Goal: Task Accomplishment & Management: Manage account settings

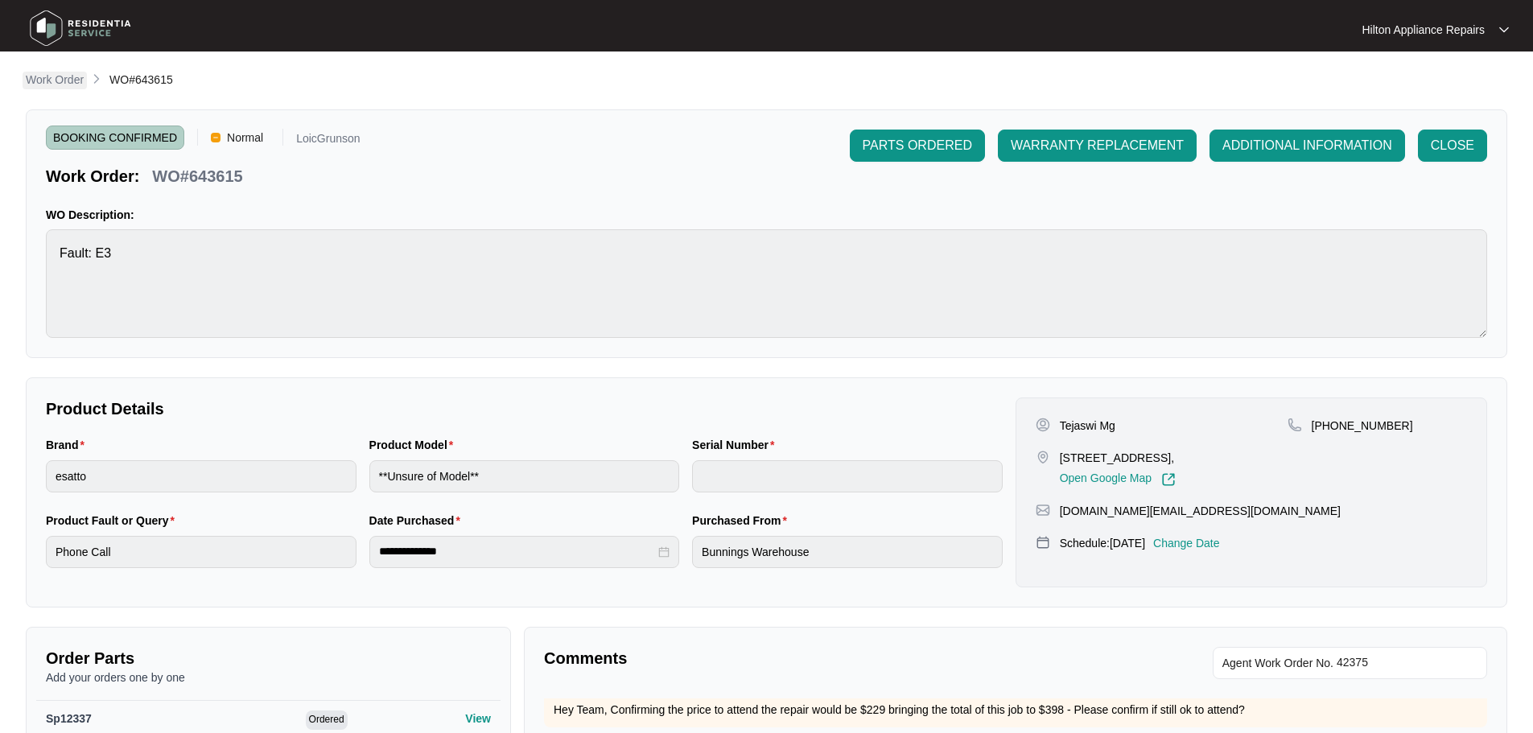
click at [49, 79] on p "Work Order" at bounding box center [55, 80] width 58 height 16
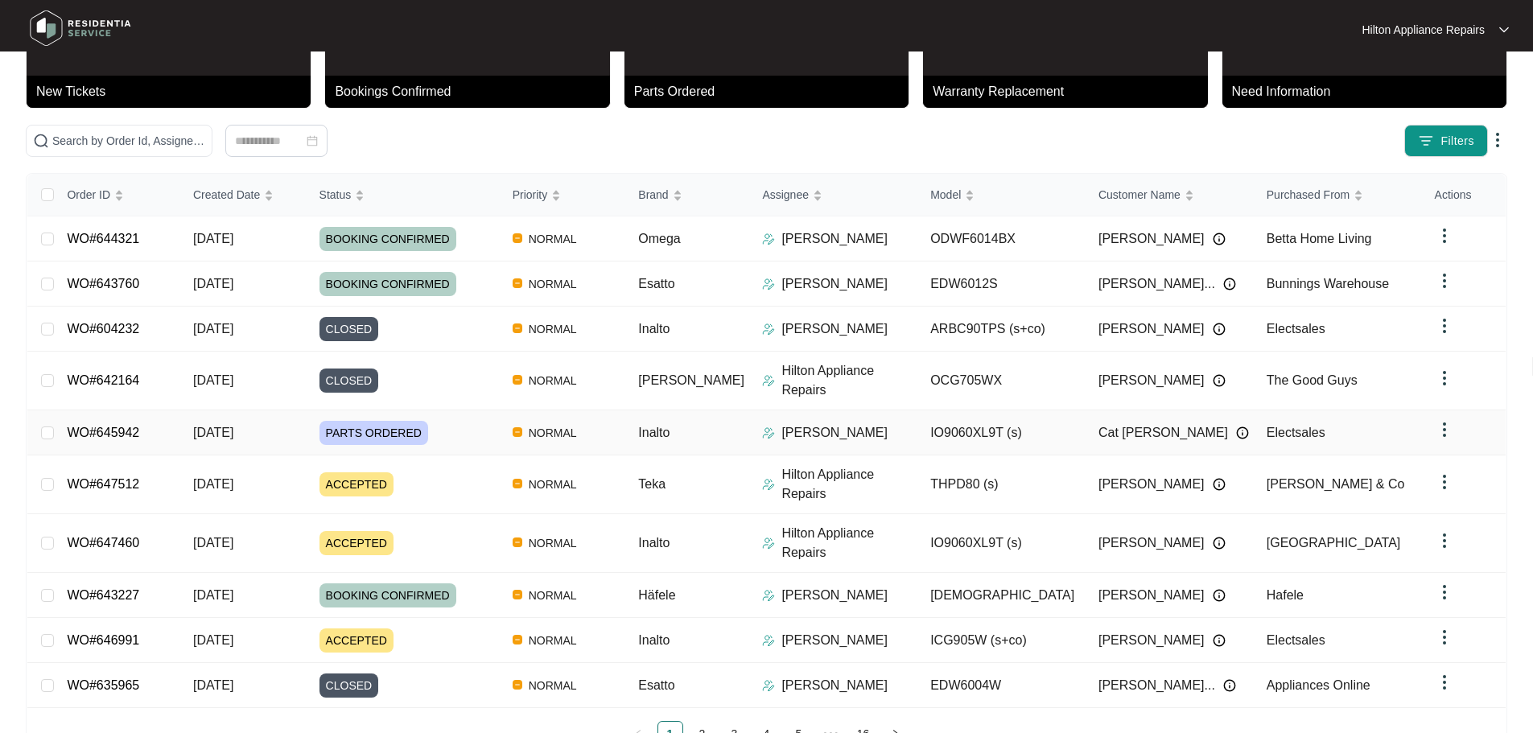
scroll to position [94, 0]
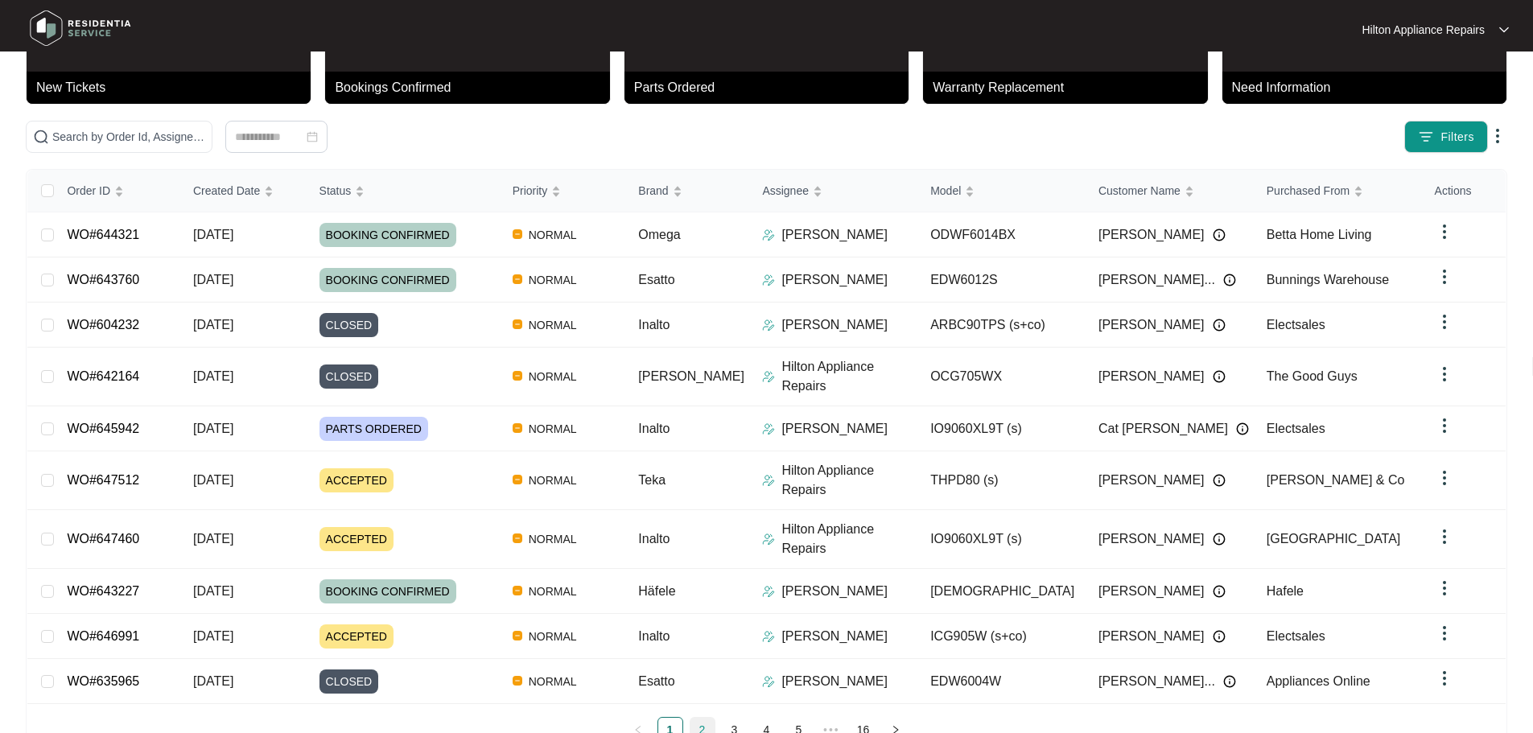
click at [692, 718] on link "2" at bounding box center [703, 730] width 24 height 24
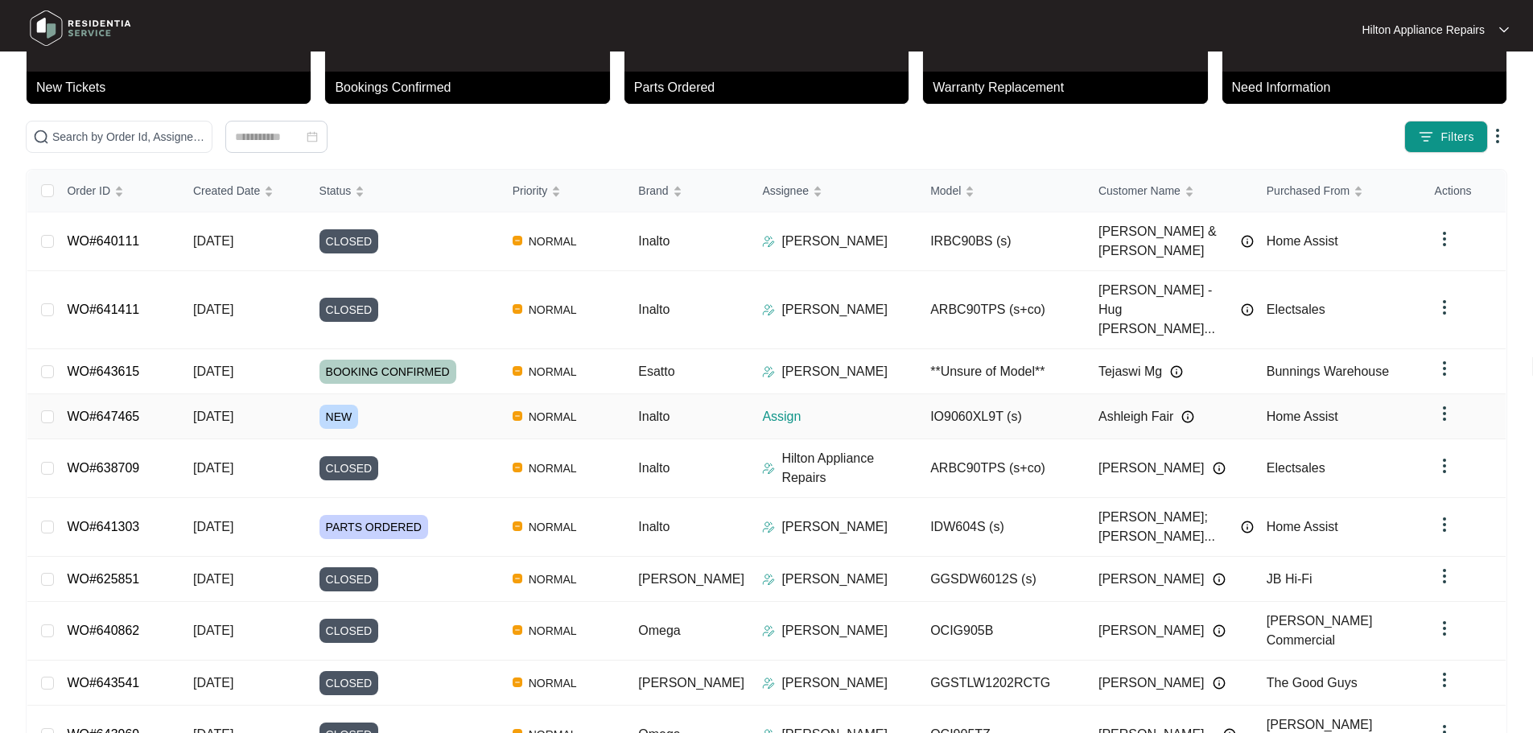
click at [472, 405] on div "NEW" at bounding box center [410, 417] width 180 height 24
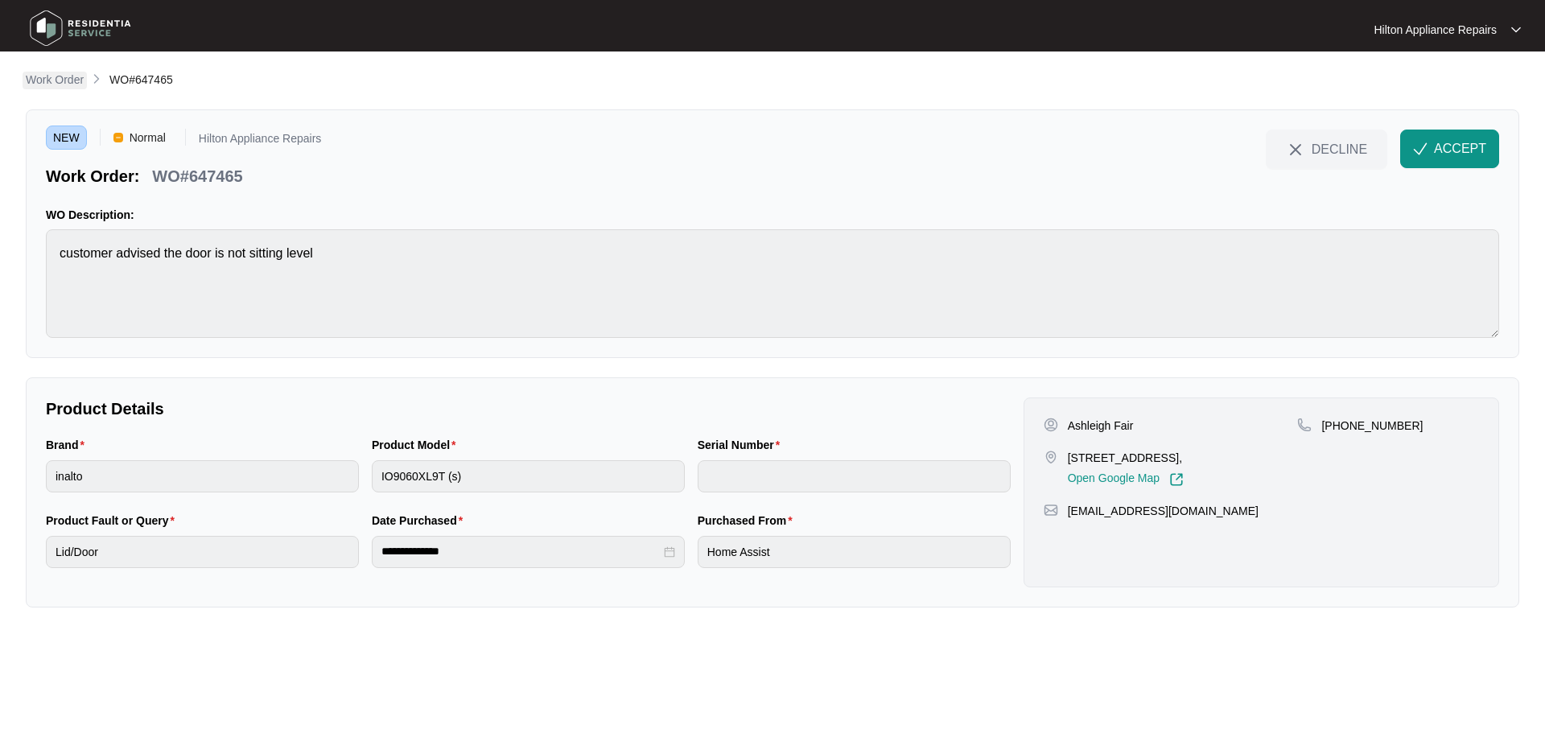
click at [68, 85] on p "Work Order" at bounding box center [55, 80] width 58 height 16
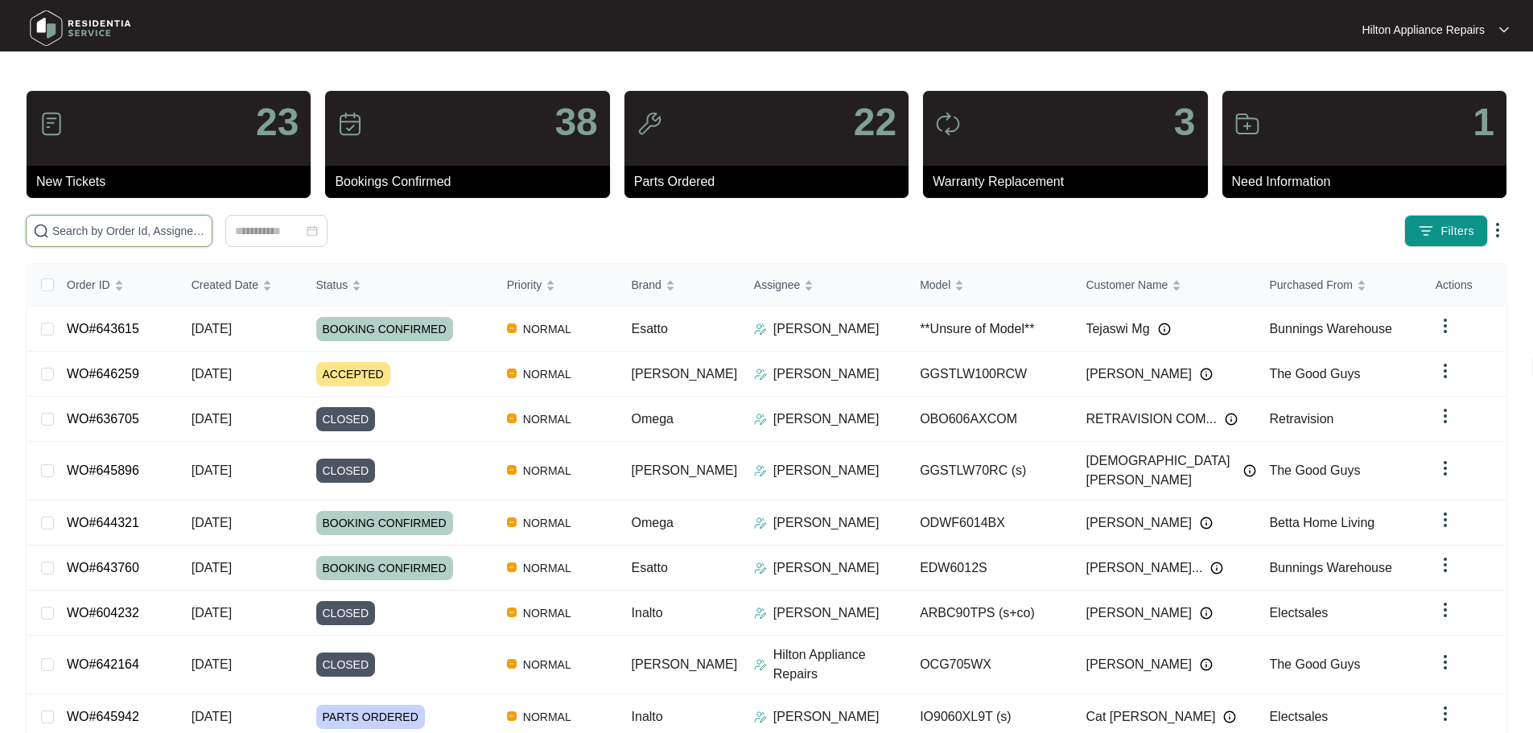
click at [145, 235] on input "text" at bounding box center [128, 231] width 153 height 18
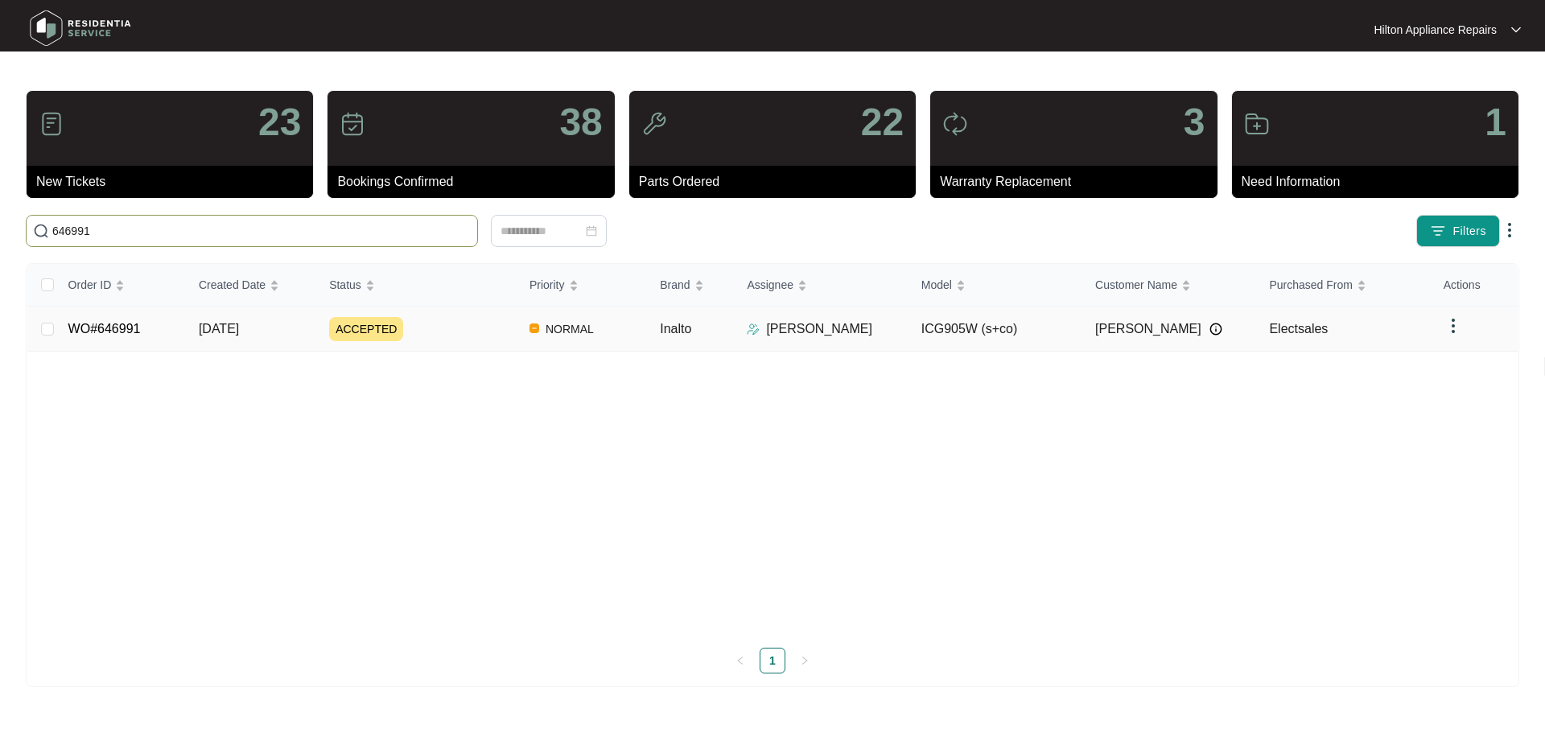
type input "646991"
click at [455, 331] on div "ACCEPTED" at bounding box center [423, 329] width 188 height 24
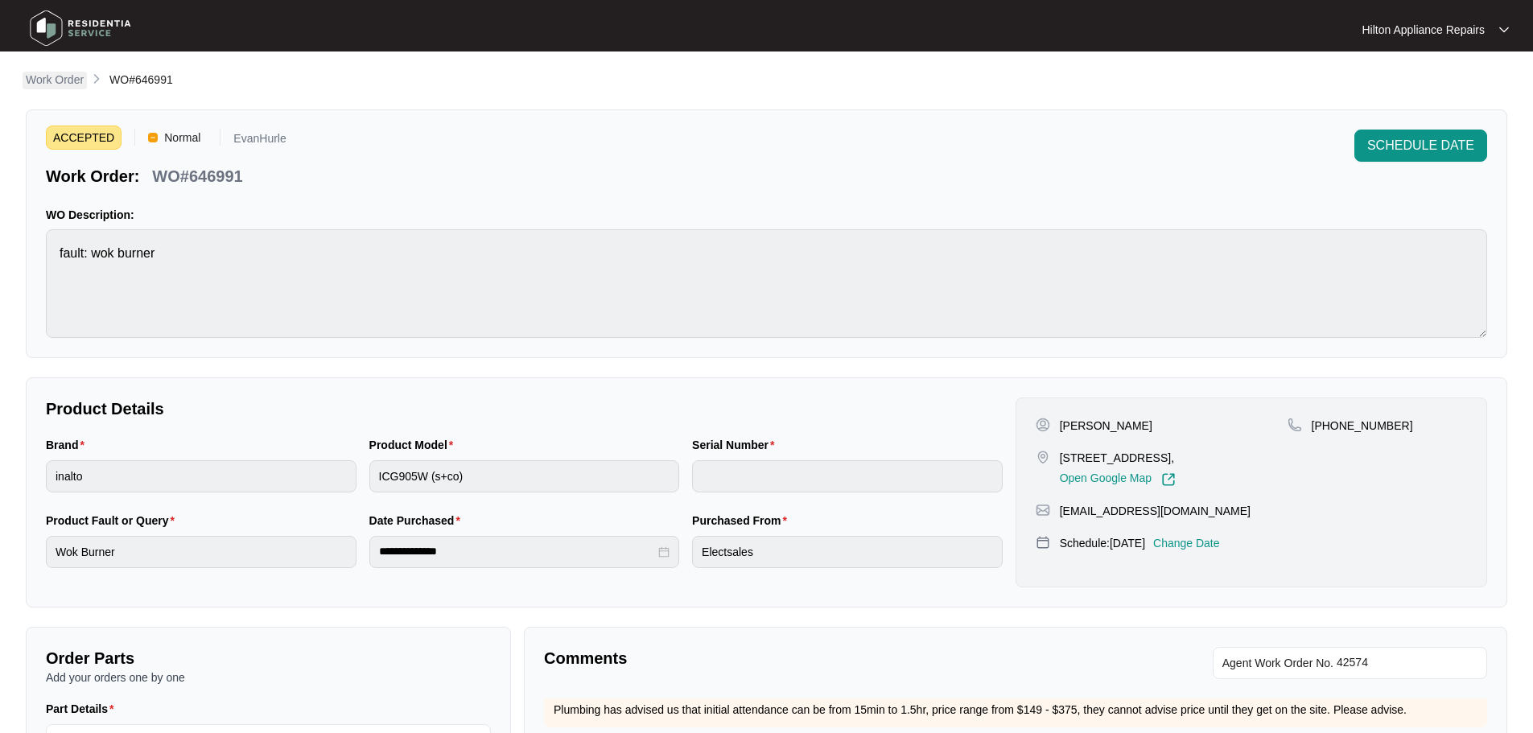
click at [63, 76] on p "Work Order" at bounding box center [55, 80] width 58 height 16
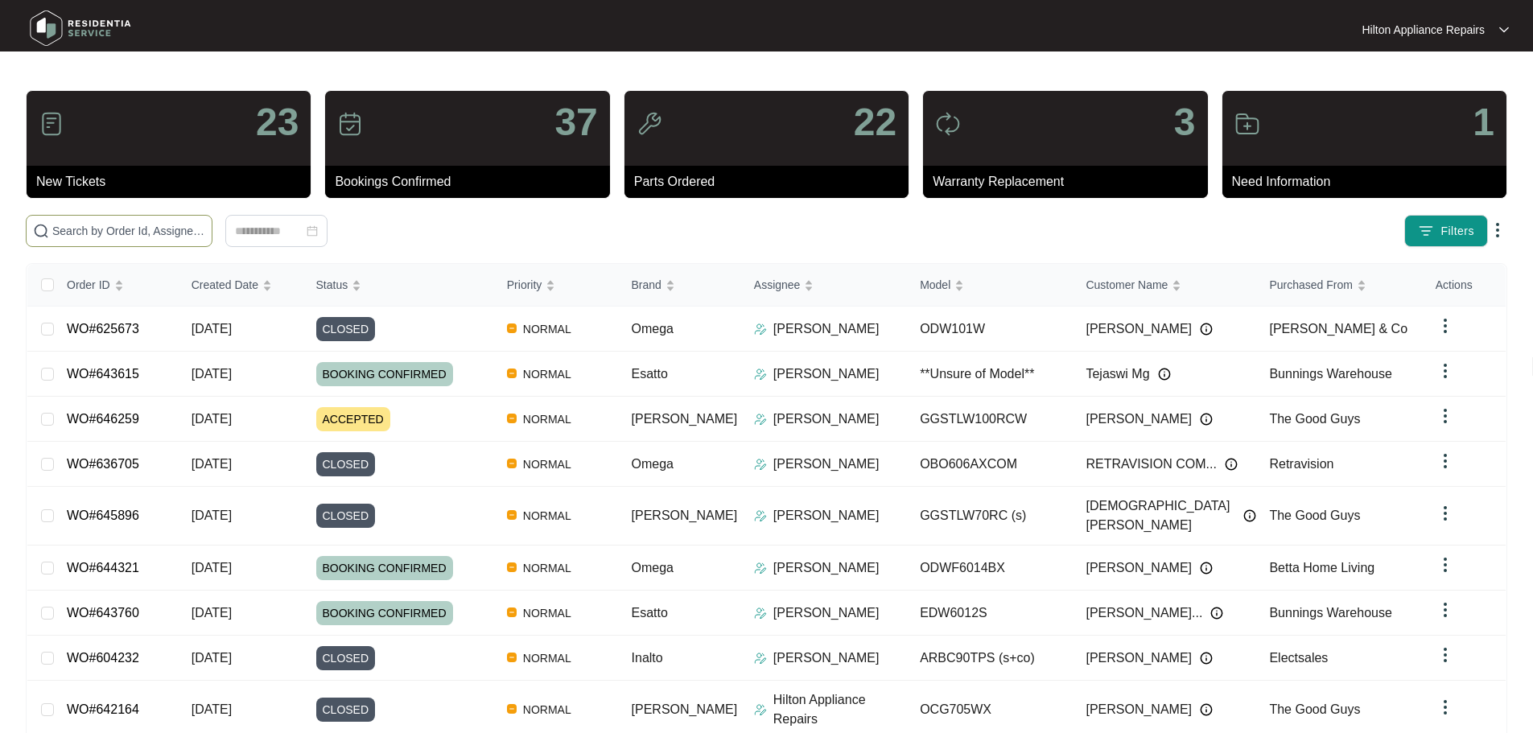
click at [205, 235] on input "text" at bounding box center [128, 231] width 153 height 18
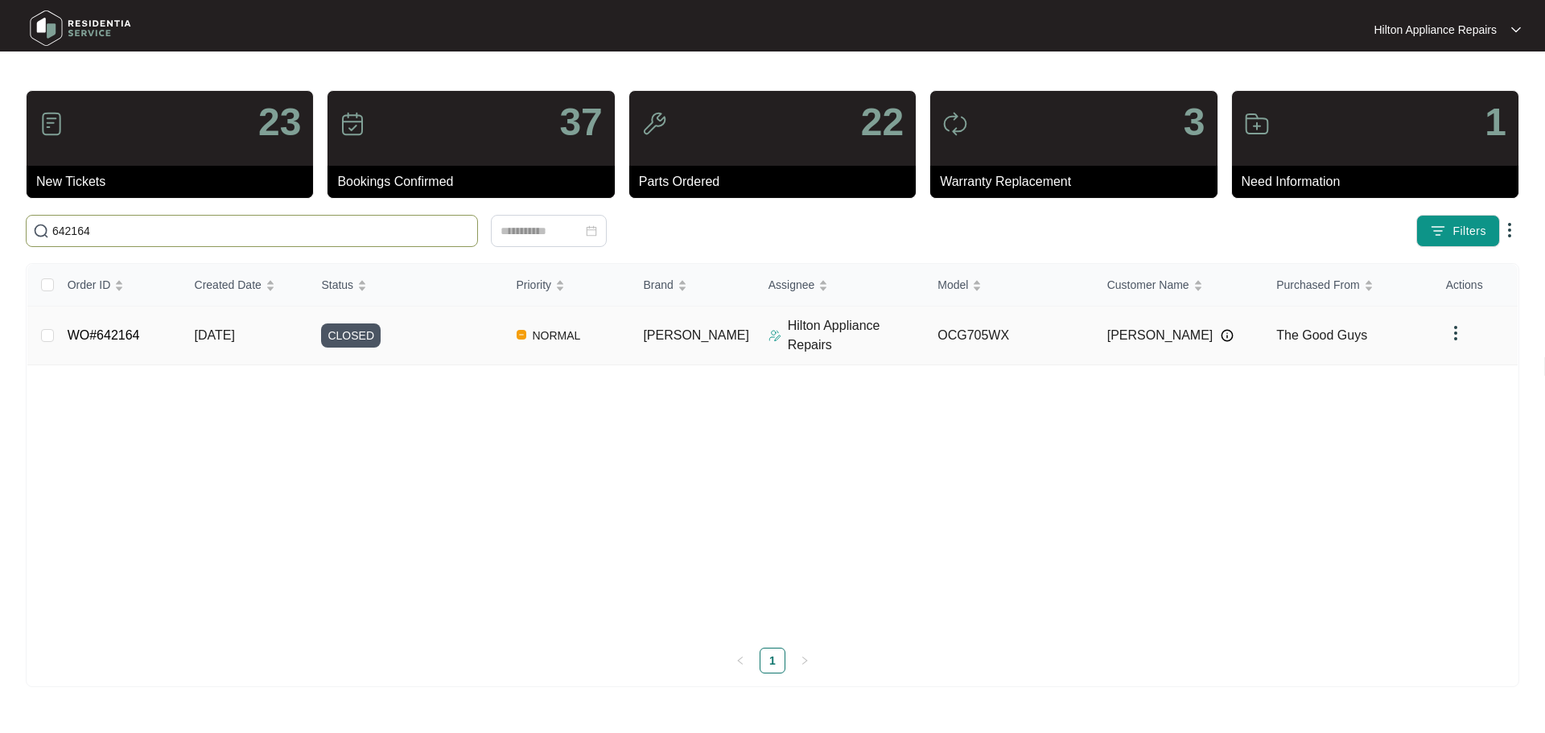
type input "642164"
click at [469, 327] on div "CLOSED" at bounding box center [412, 336] width 182 height 24
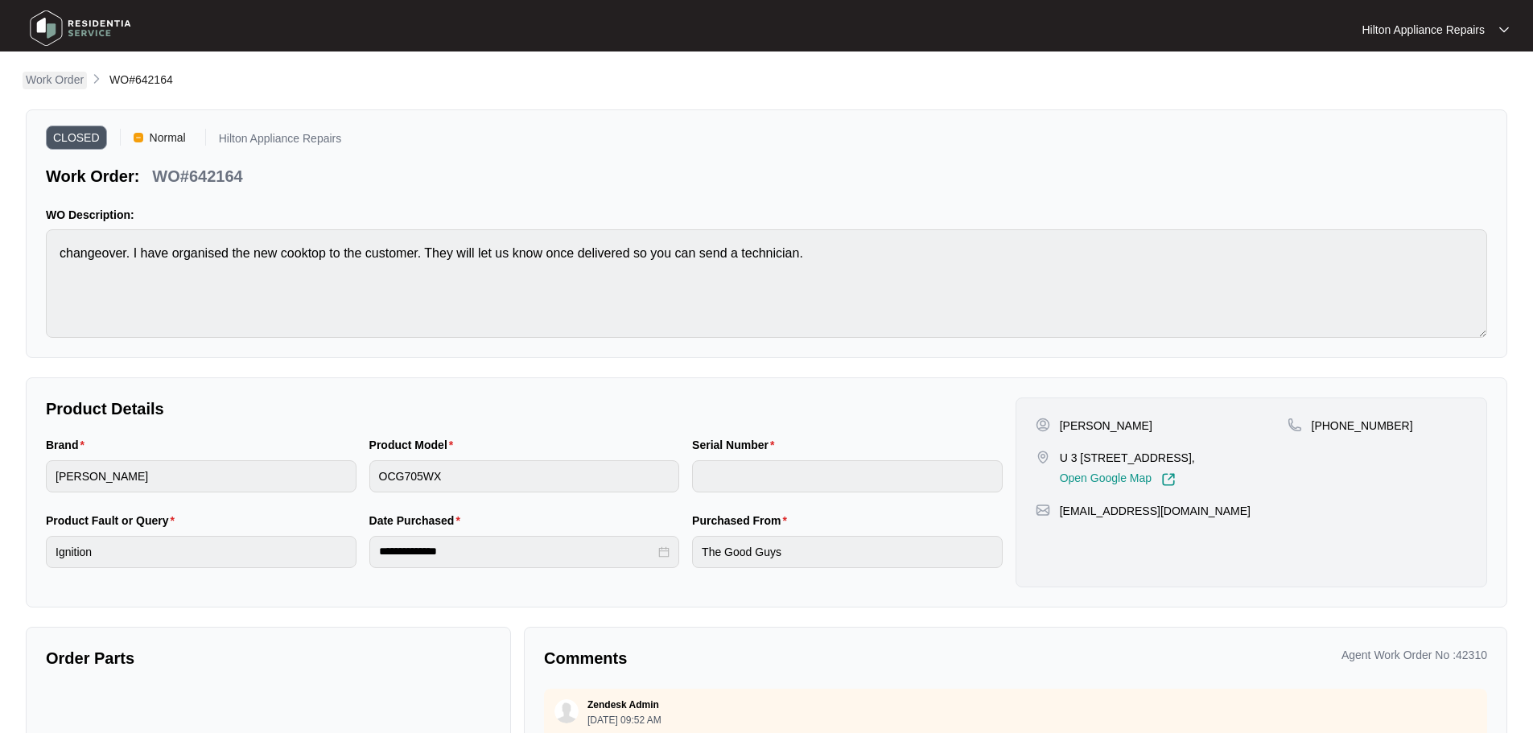
click at [59, 85] on p "Work Order" at bounding box center [55, 80] width 58 height 16
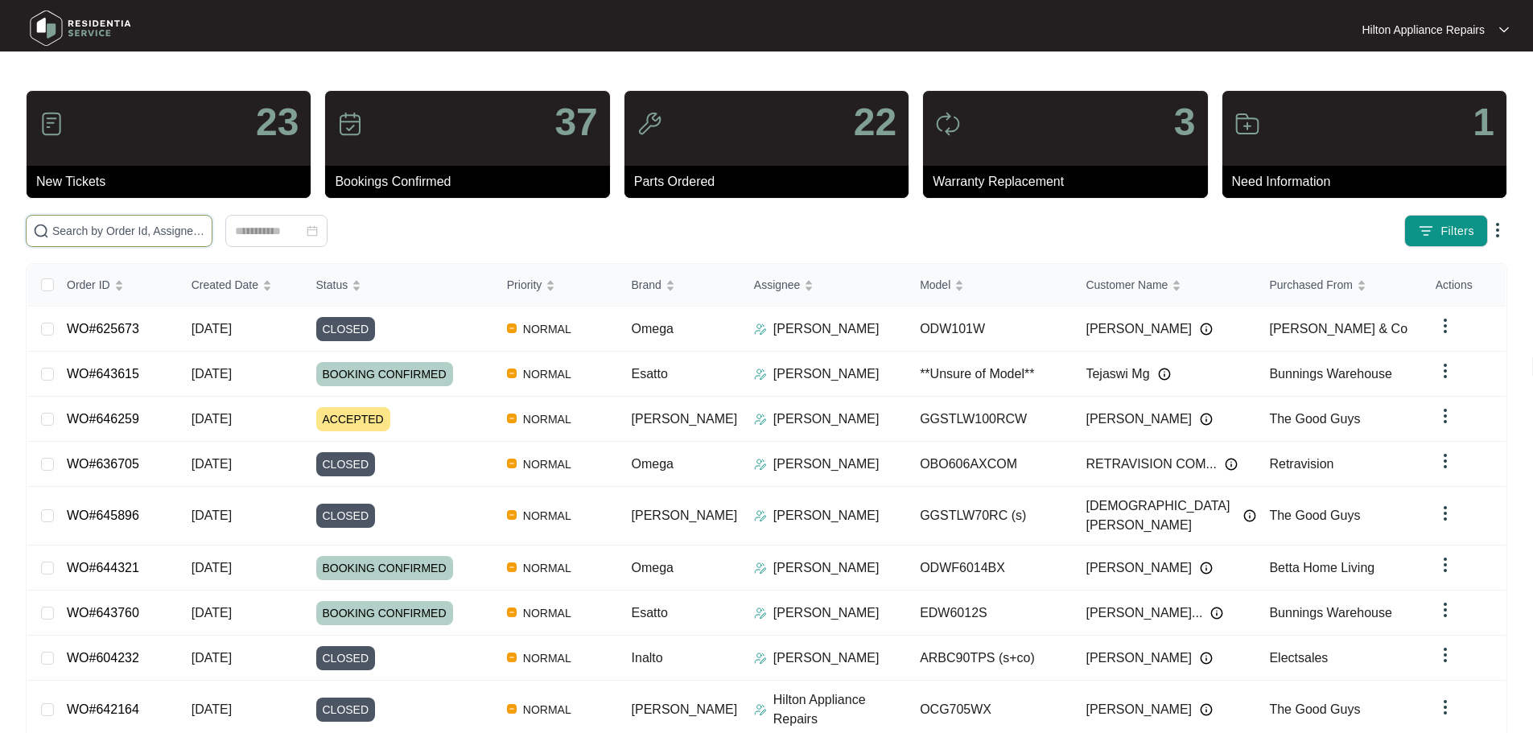
click at [193, 235] on input "text" at bounding box center [128, 231] width 153 height 18
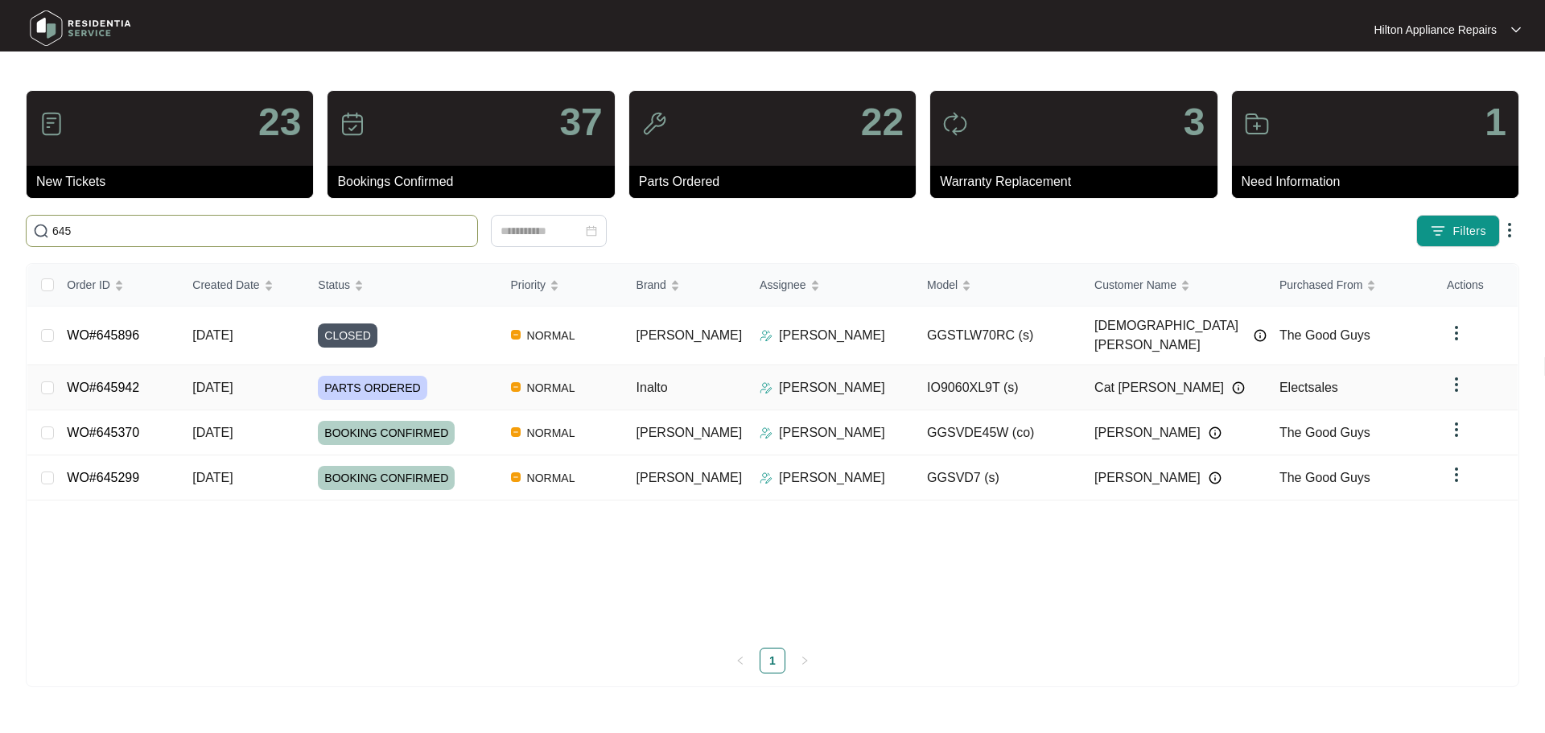
type input "645"
click at [490, 376] on div "PARTS ORDERED" at bounding box center [407, 388] width 179 height 24
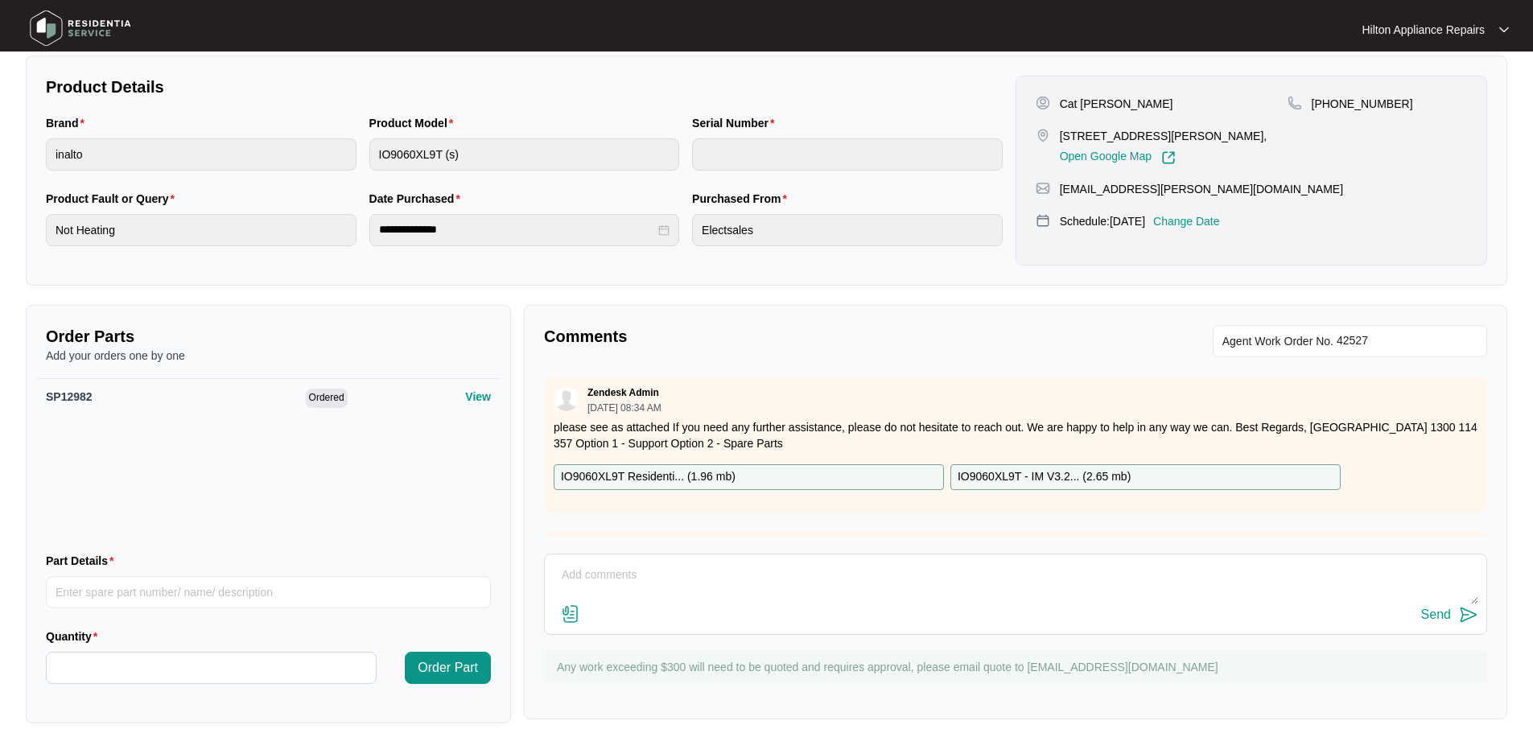
click at [492, 194] on div "Date Purchased" at bounding box center [524, 202] width 311 height 24
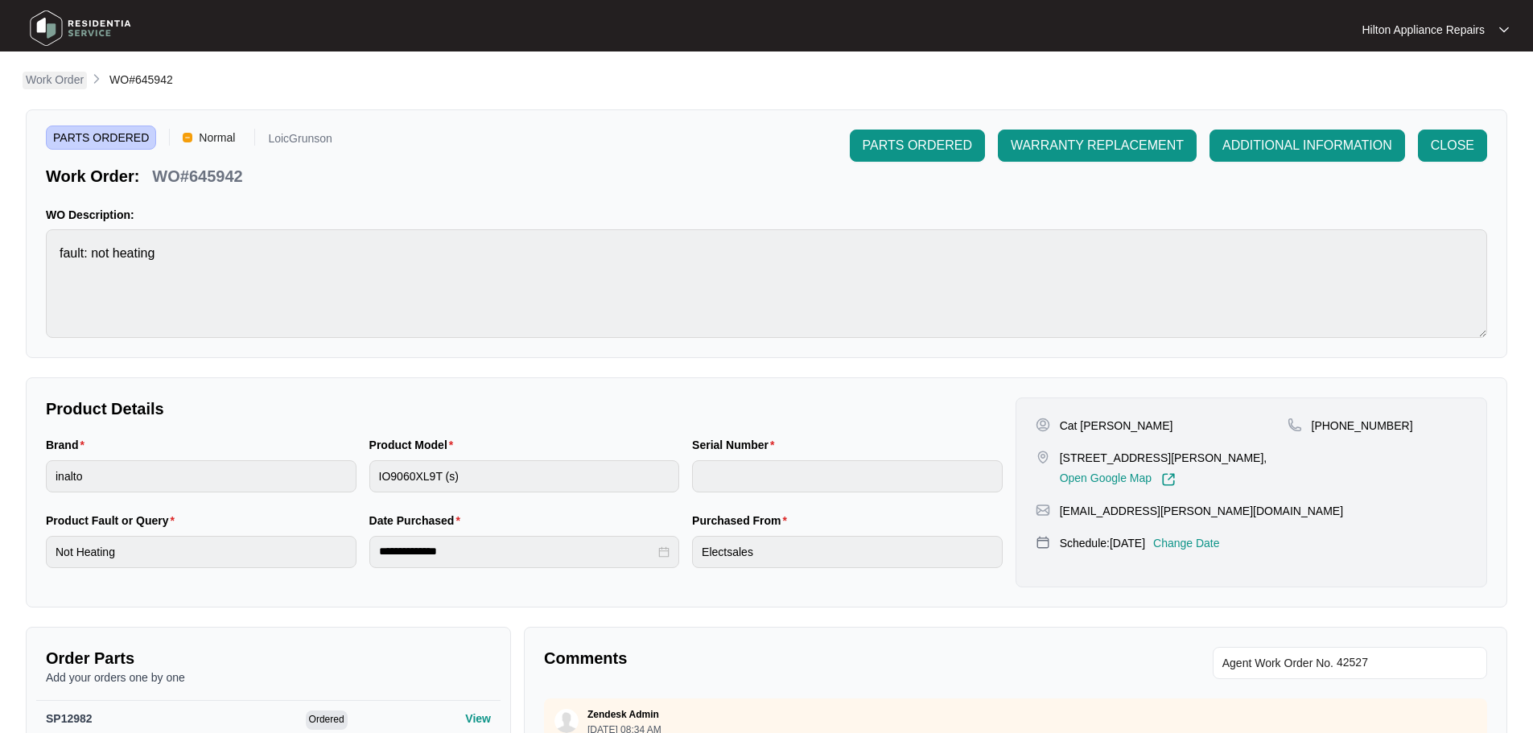
click at [40, 74] on p "Work Order" at bounding box center [55, 80] width 58 height 16
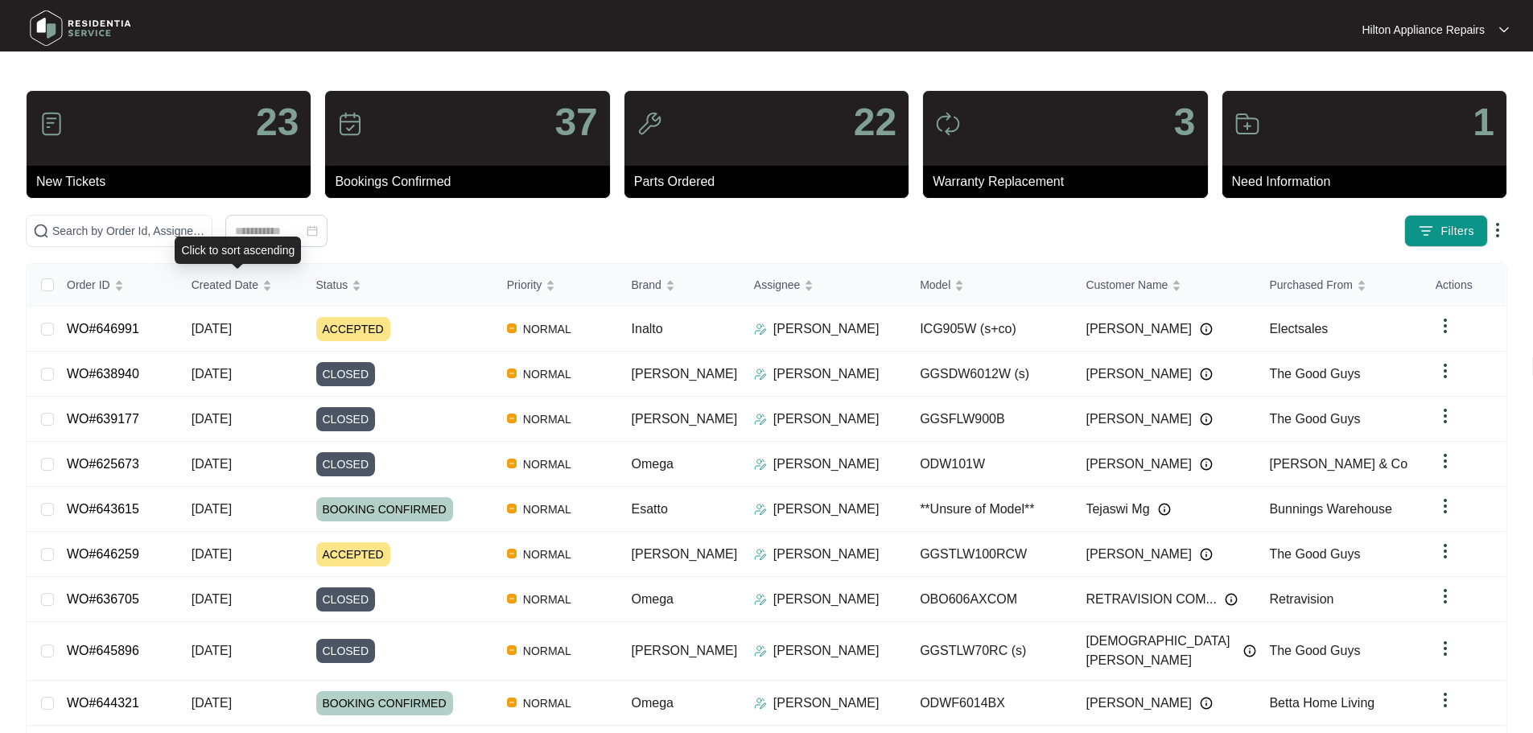
click at [220, 238] on div "Click to sort ascending" at bounding box center [238, 250] width 126 height 27
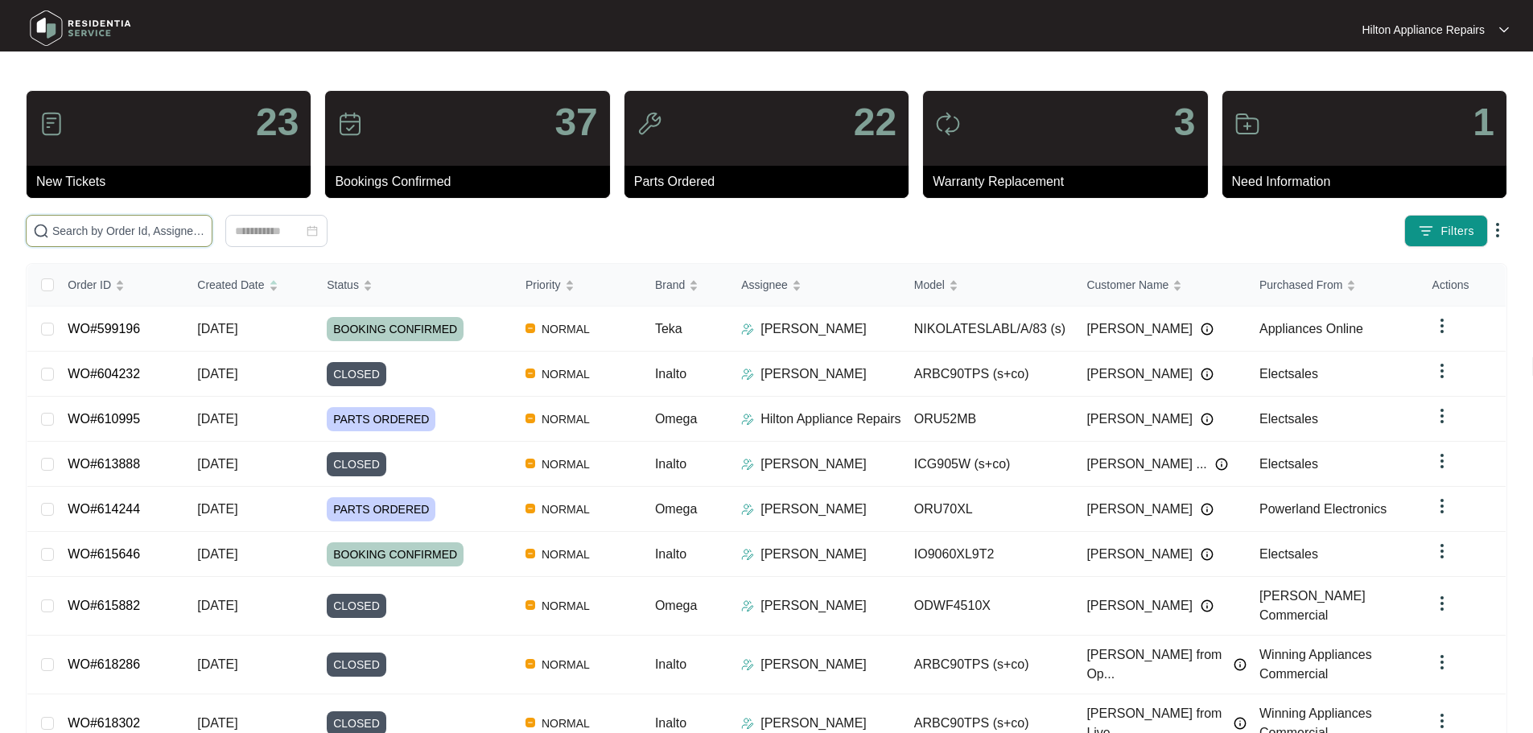
click at [164, 232] on input "text" at bounding box center [128, 231] width 153 height 18
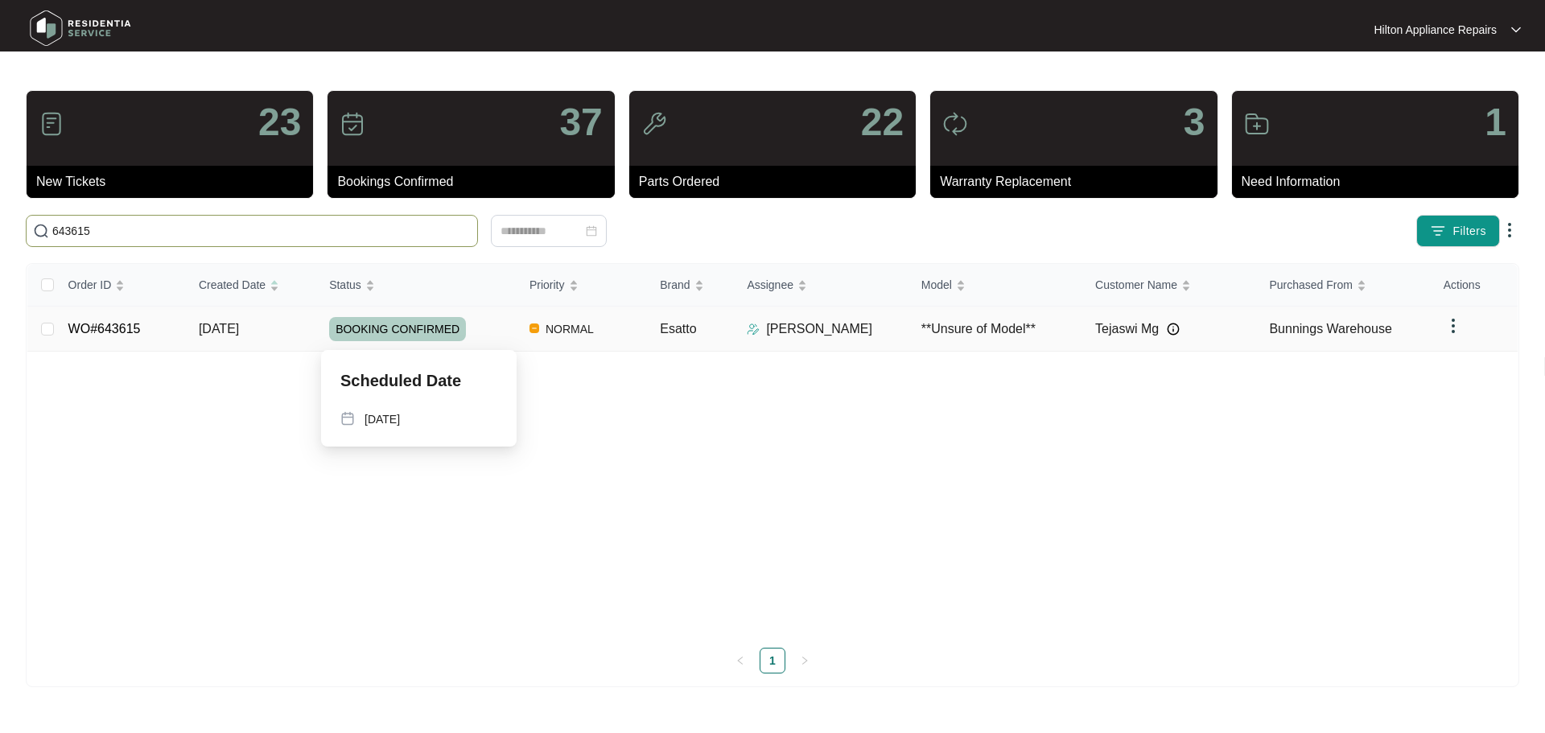
type input "643615"
click at [493, 328] on div "BOOKING CONFIRMED" at bounding box center [423, 329] width 188 height 24
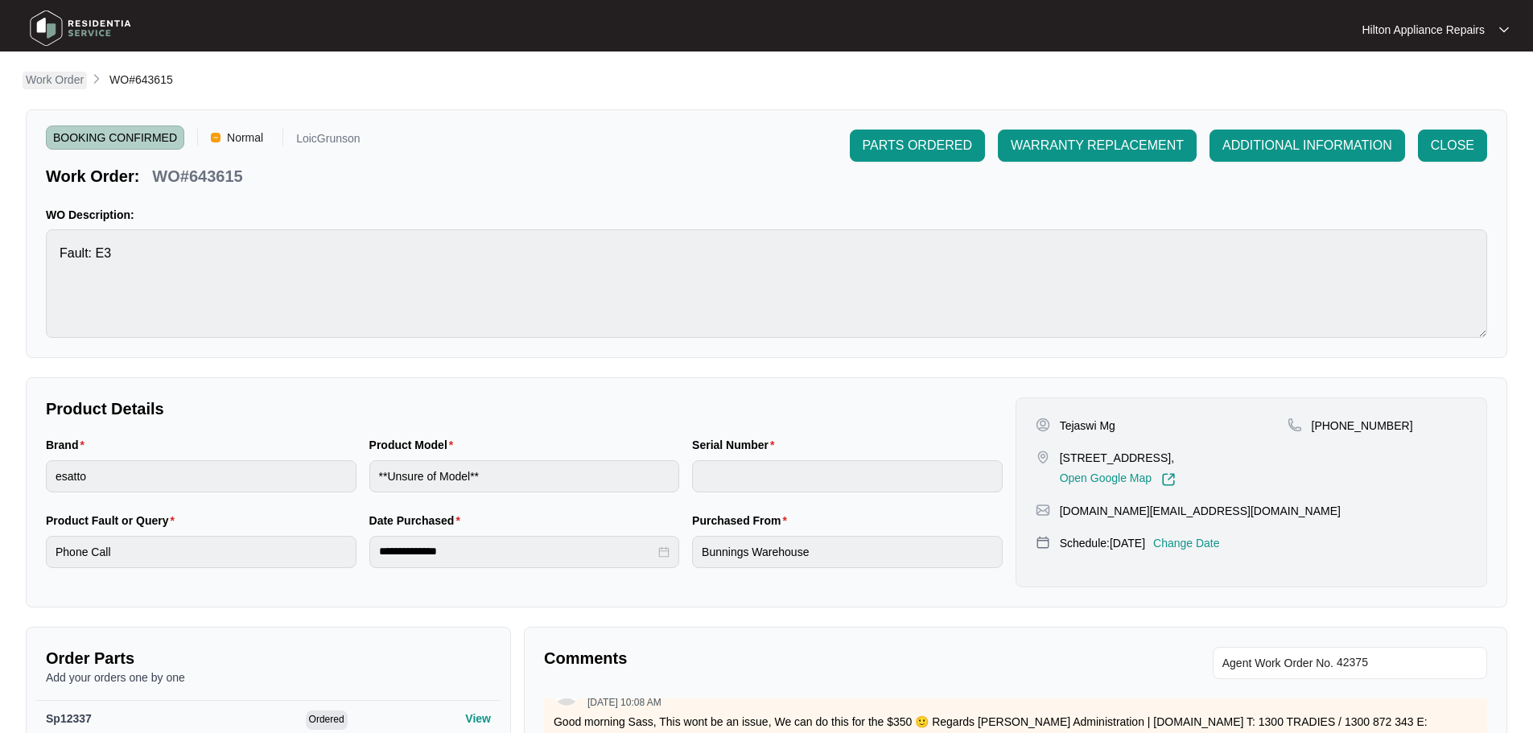
click at [55, 79] on p "Work Order" at bounding box center [55, 80] width 58 height 16
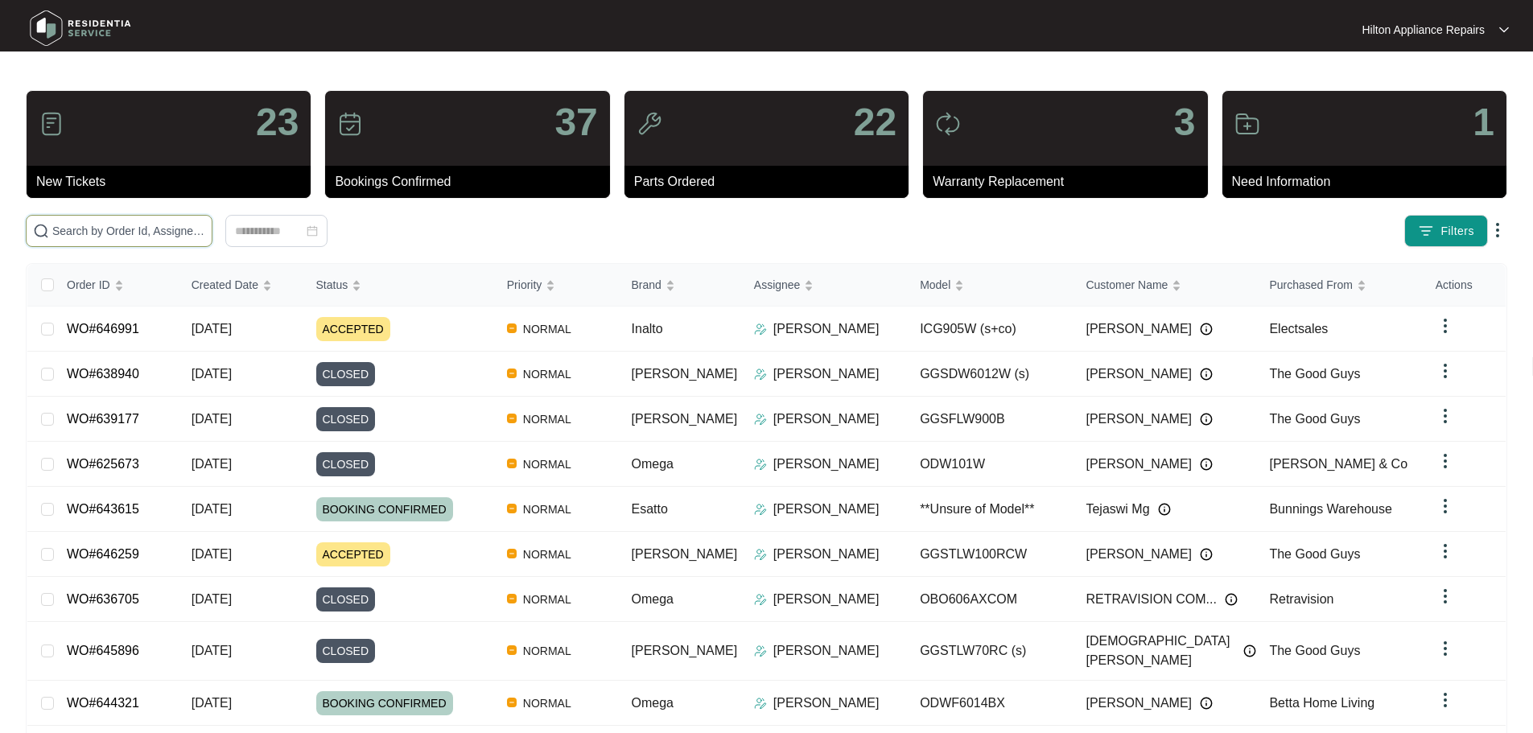
click at [161, 226] on input "text" at bounding box center [128, 231] width 153 height 18
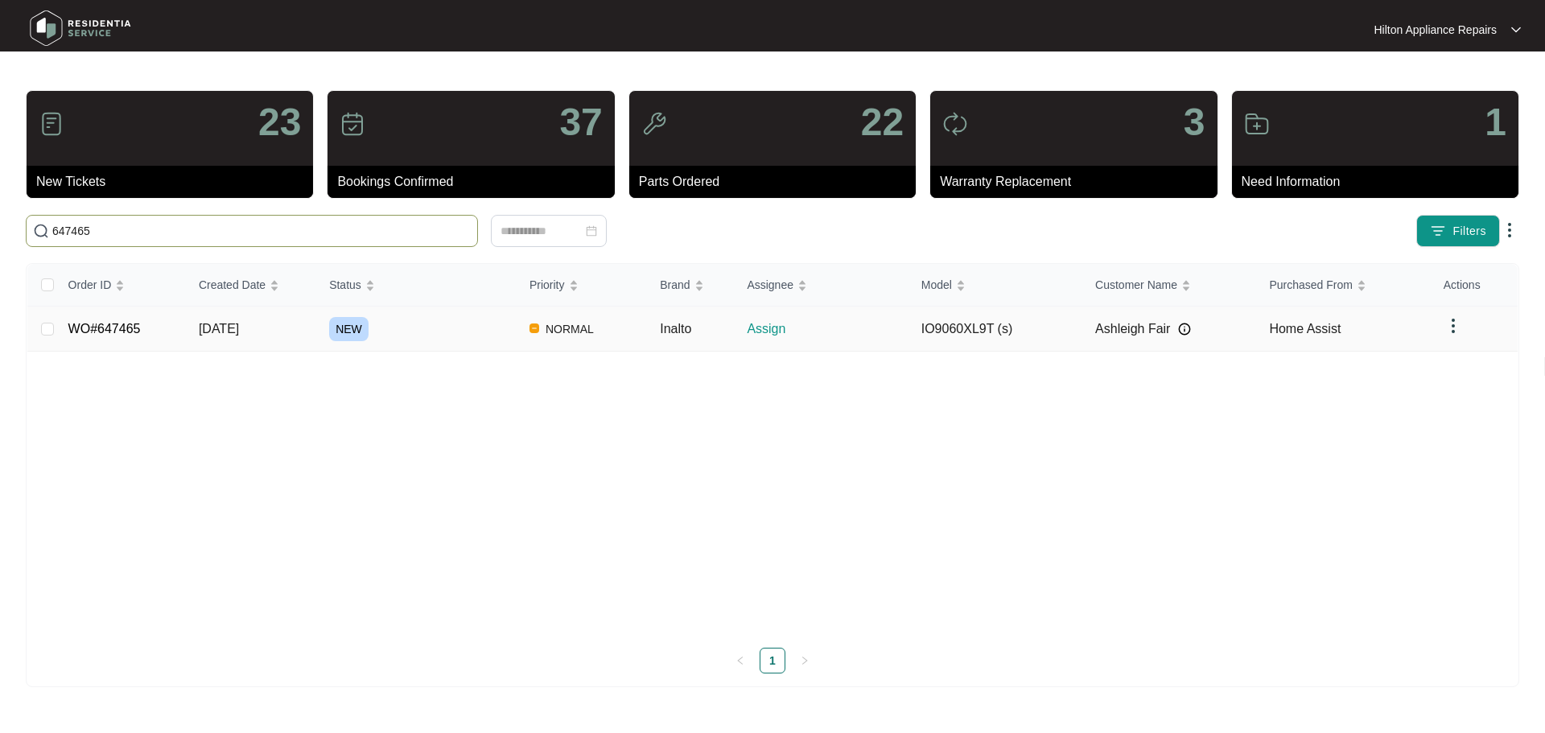
type input "647465"
click at [482, 324] on div "NEW" at bounding box center [423, 329] width 188 height 24
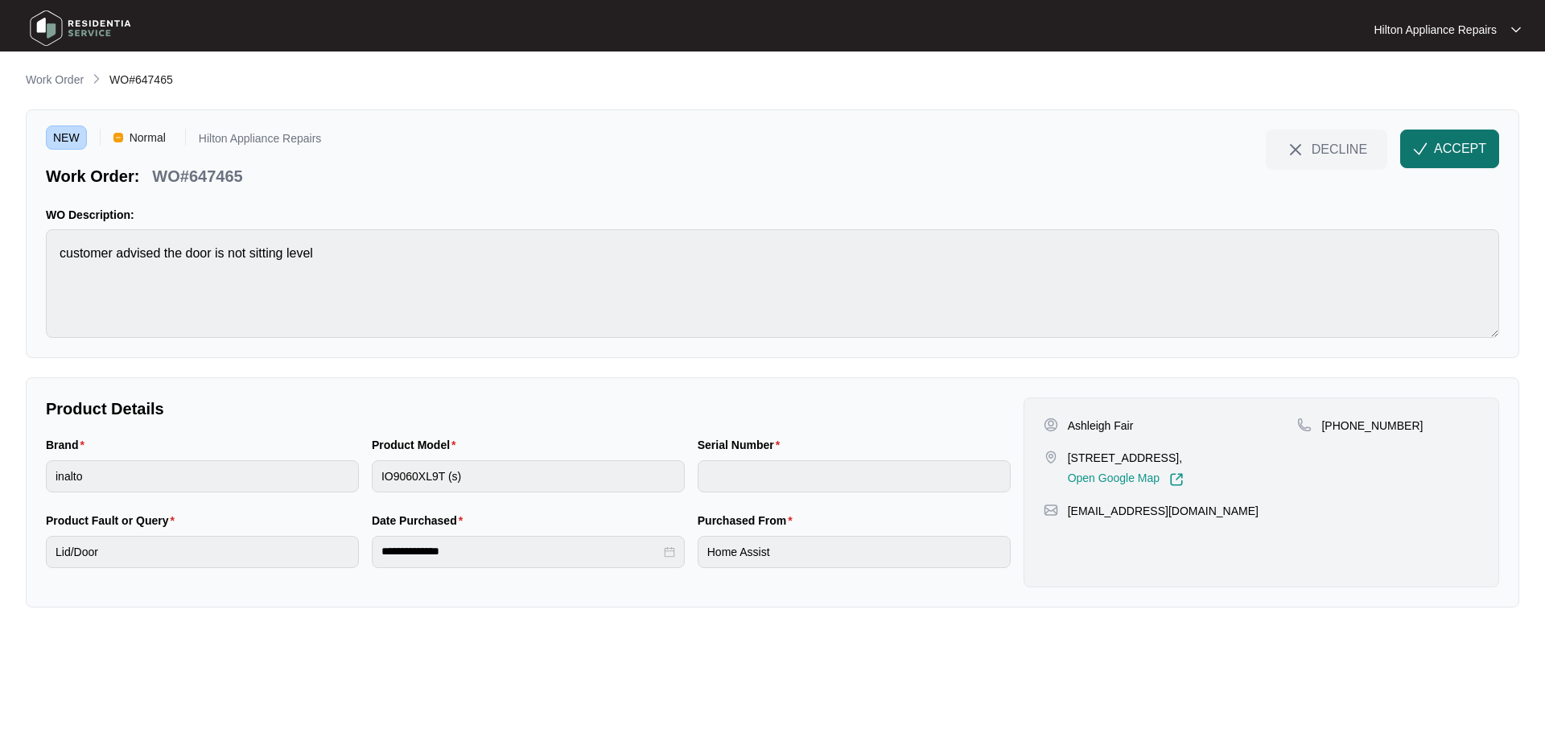
click at [1458, 153] on span "ACCEPT" at bounding box center [1460, 148] width 52 height 19
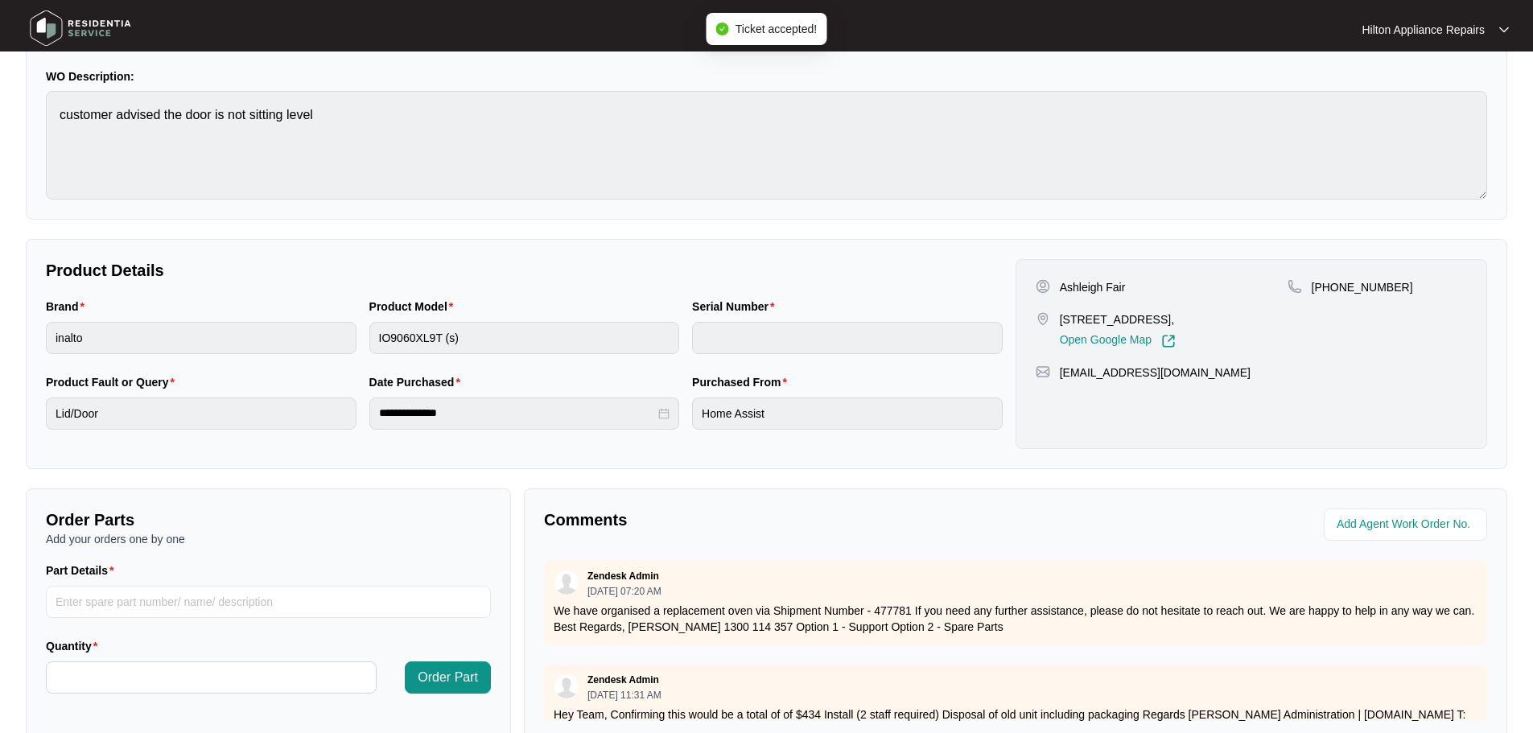
scroll to position [161, 0]
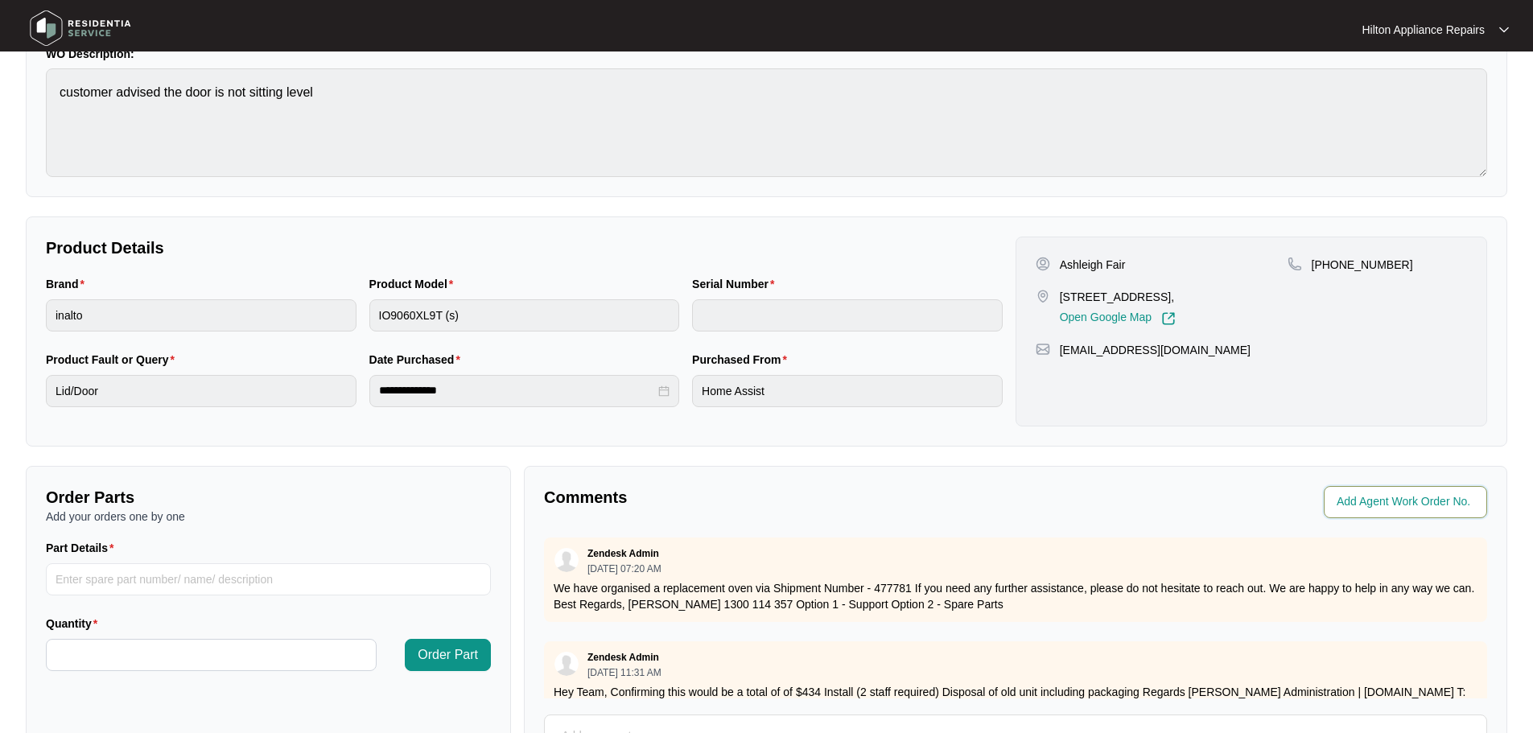
click at [1425, 506] on input "string" at bounding box center [1407, 502] width 141 height 19
type input "42611"
click at [1292, 456] on div "**********" at bounding box center [767, 395] width 1482 height 971
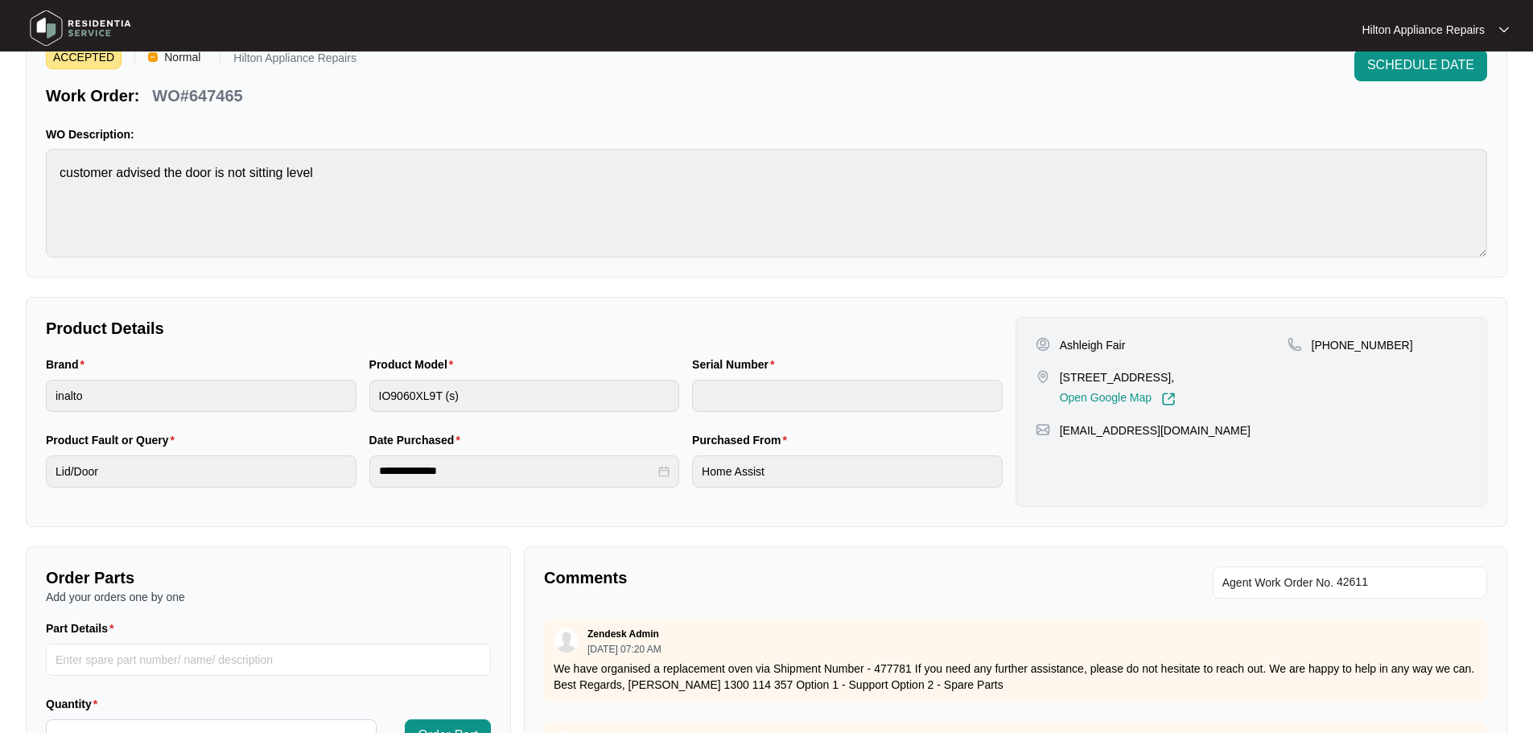
scroll to position [0, 0]
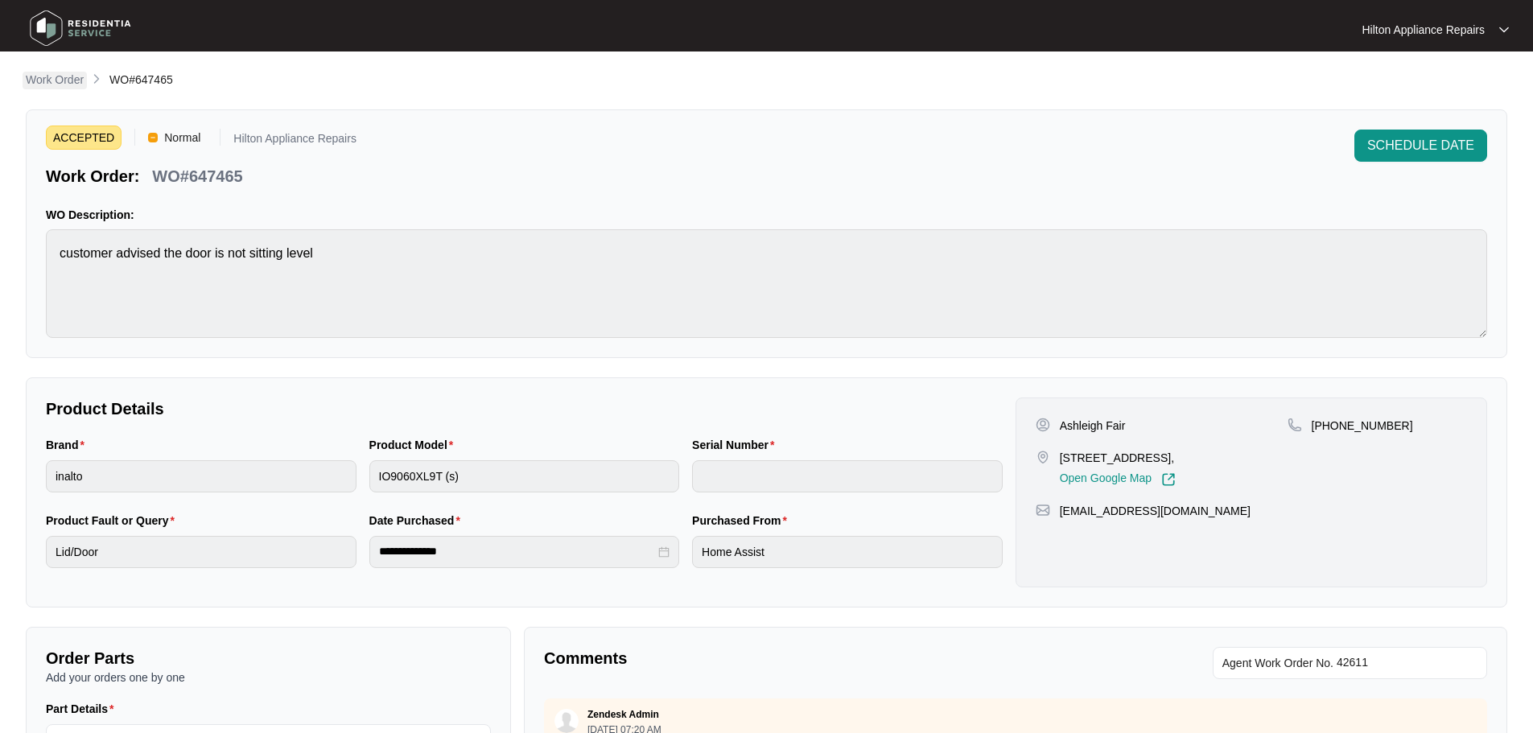
click at [68, 88] on link "Work Order" at bounding box center [55, 81] width 64 height 18
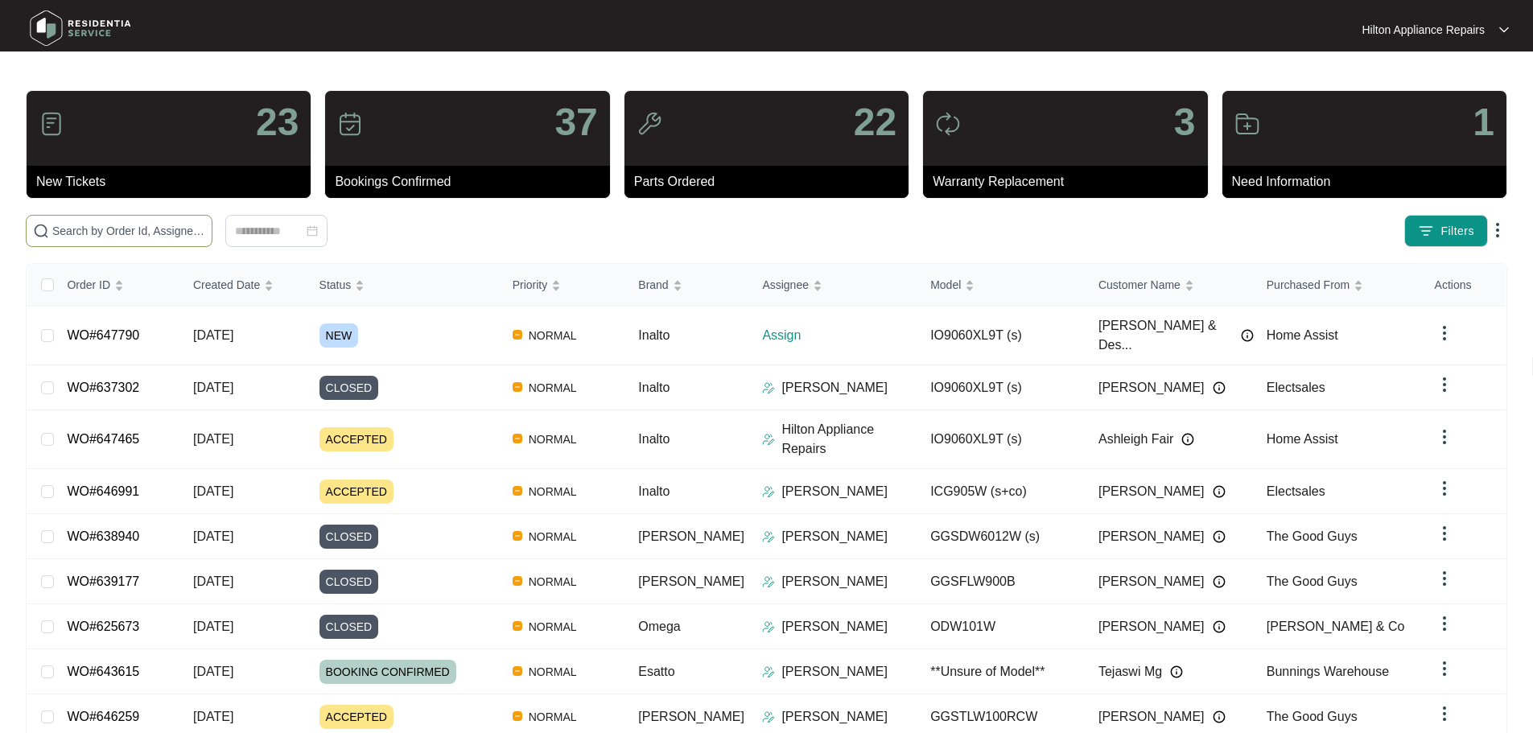
click at [203, 230] on input "text" at bounding box center [128, 231] width 153 height 18
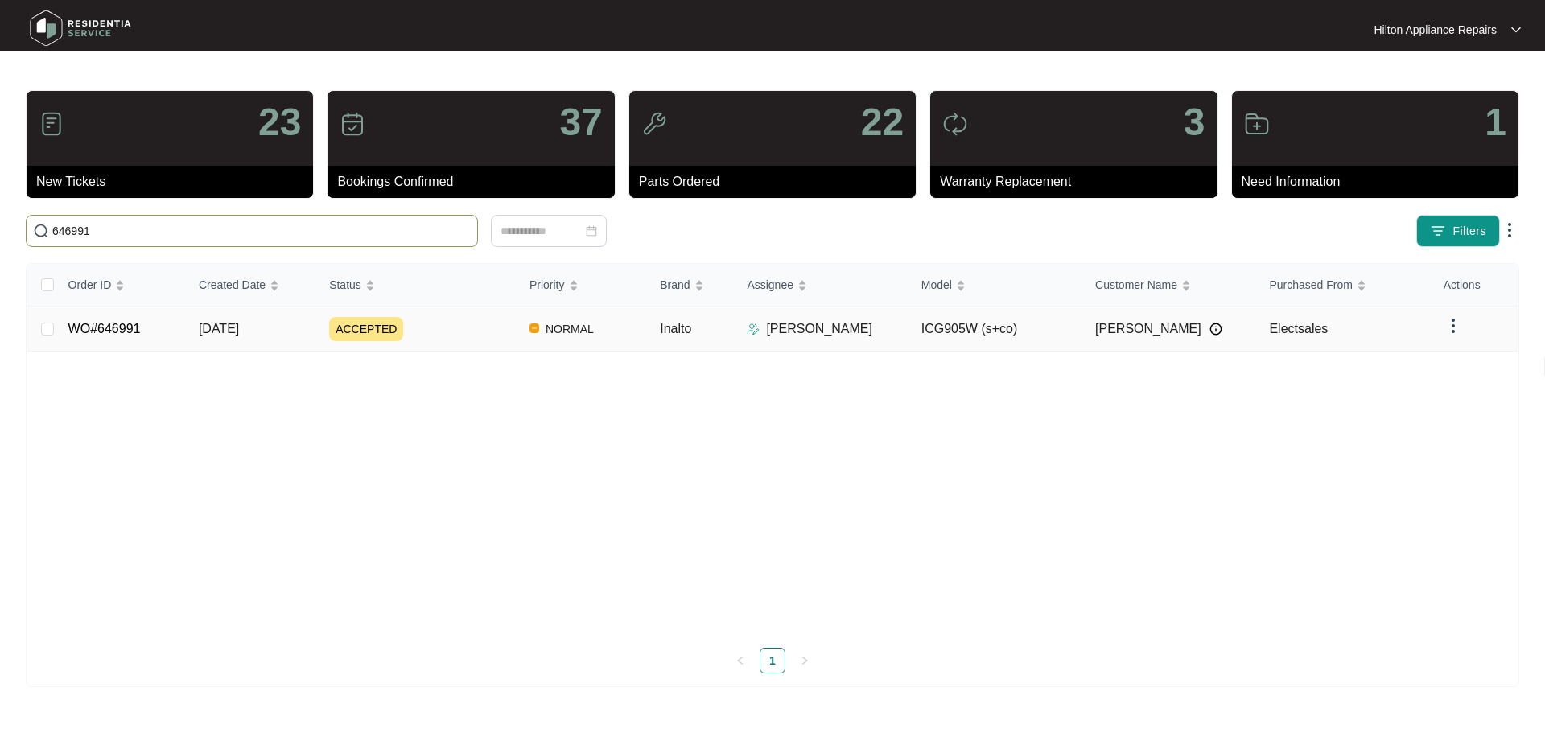
type input "646991"
click at [459, 333] on div "ACCEPTED" at bounding box center [423, 329] width 188 height 24
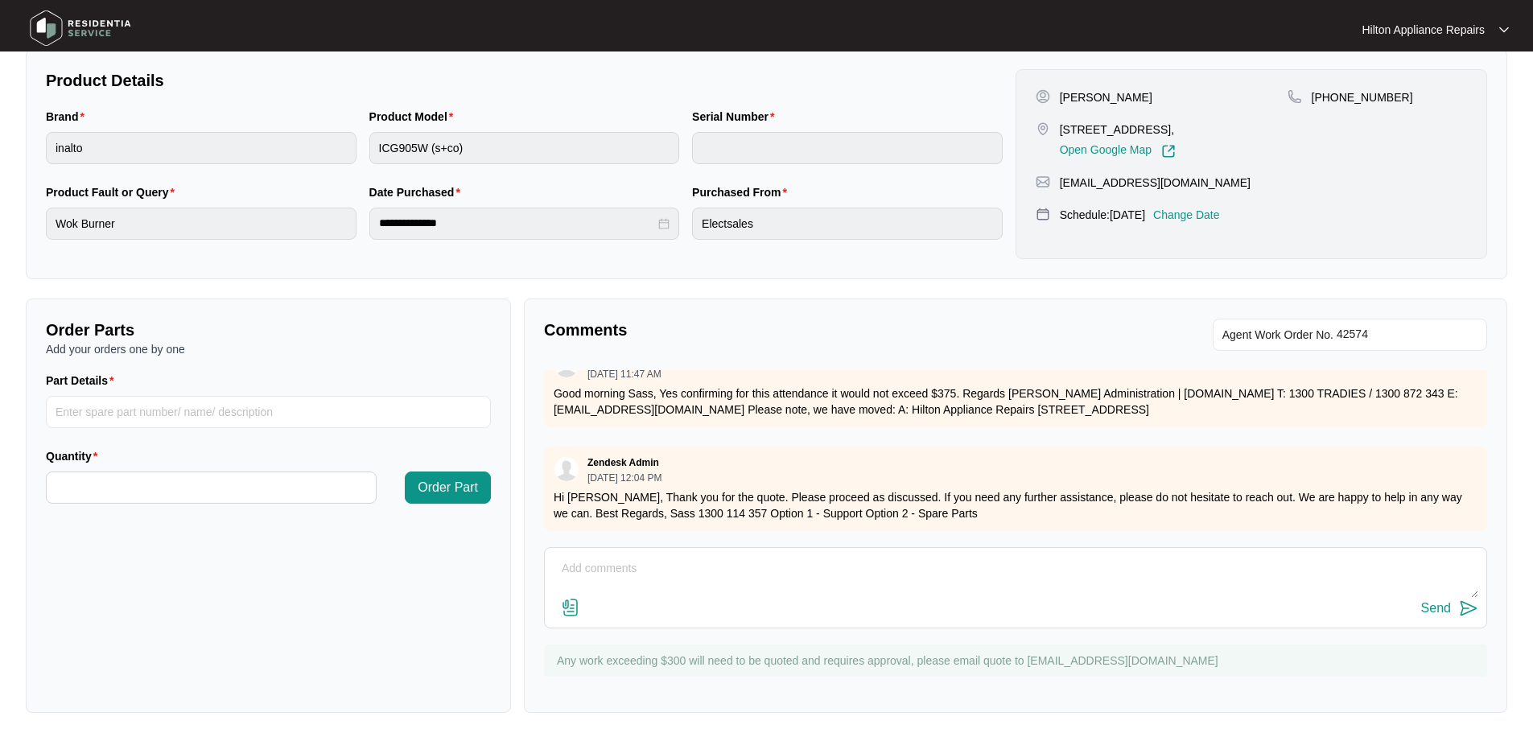
scroll to position [335, 0]
